Goal: Information Seeking & Learning: Understand process/instructions

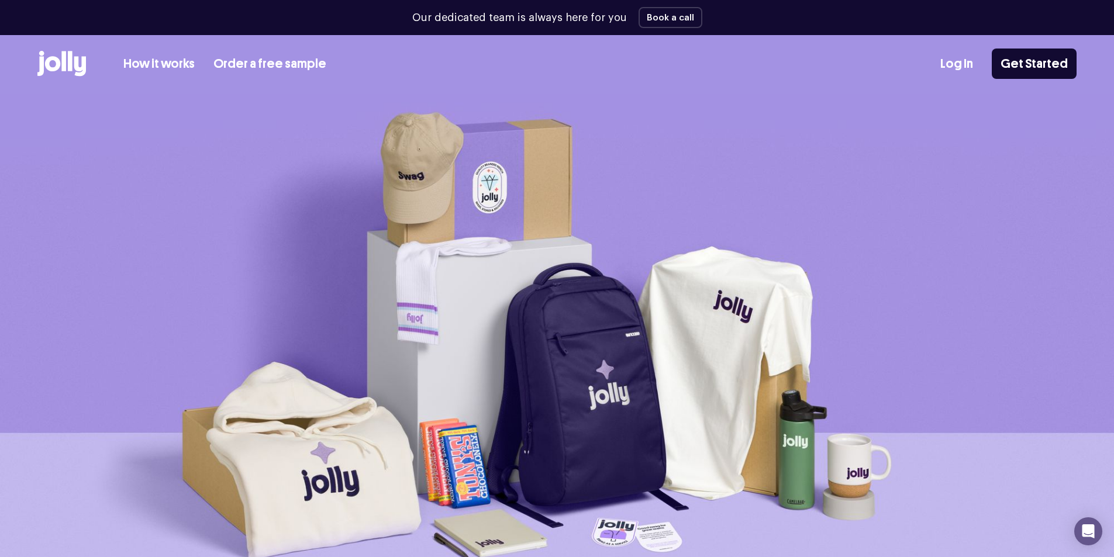
click at [158, 59] on link "How it works" at bounding box center [158, 63] width 71 height 19
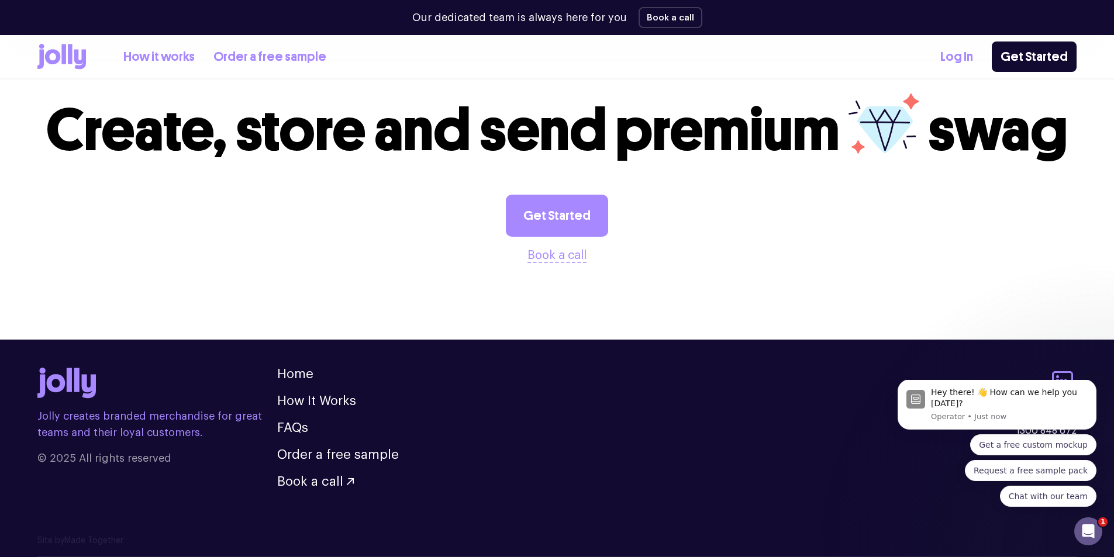
click at [698, 474] on div "Jolly creates branded merchandise for great teams and their loyal customers. © …" at bounding box center [556, 428] width 1039 height 120
click at [1095, 385] on icon "Dismiss notification" at bounding box center [1093, 383] width 4 height 4
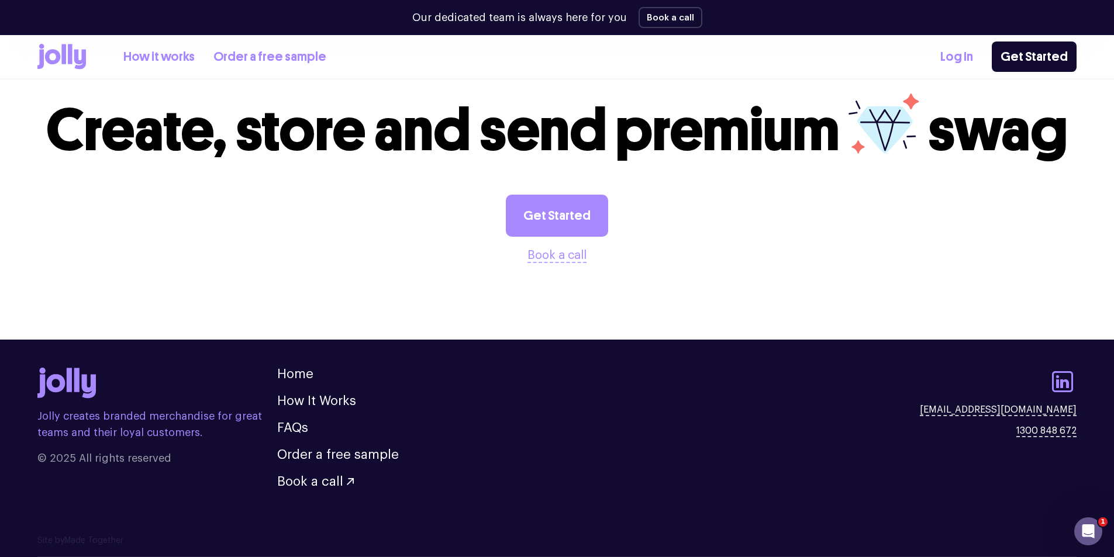
click at [670, 508] on footer "Jolly creates branded merchandise for great teams and their loyal customers. © …" at bounding box center [557, 437] width 1114 height 195
